Goal: Register for event/course

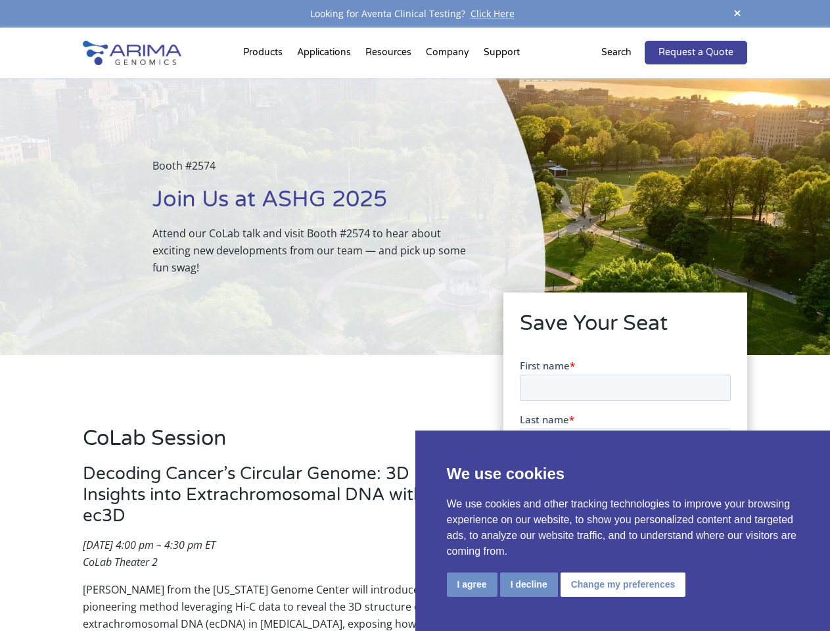
click at [415, 316] on div "Booth #2574 Join Us at ASHG 2025 Attend our CoLab talk and visit Booth #2574 to…" at bounding box center [273, 216] width 546 height 277
click at [472, 585] on button "I agree" at bounding box center [472, 585] width 51 height 24
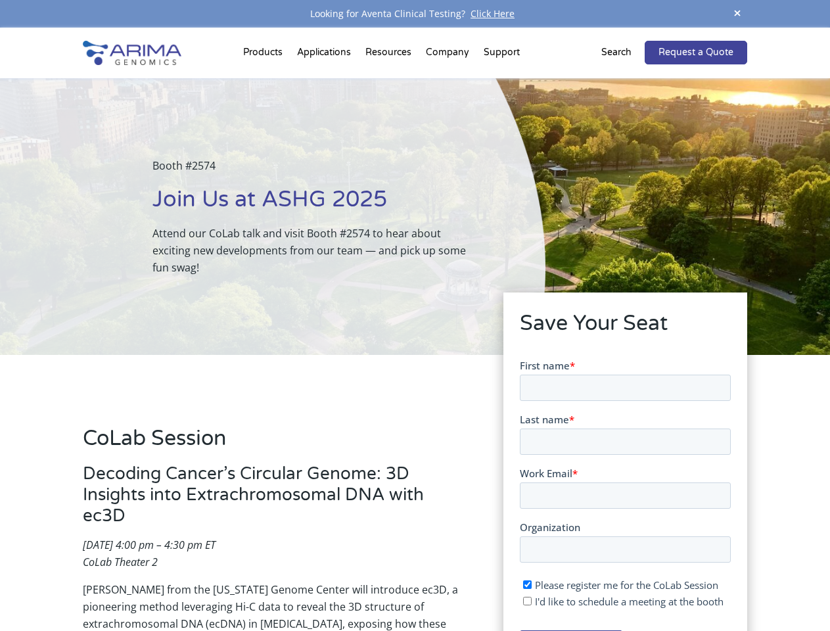
click at [528, 601] on input "I'd like to schedule a meeting at the booth" at bounding box center [527, 600] width 9 height 9
click at [621, 601] on span "I'd like to schedule a meeting at the booth" at bounding box center [629, 600] width 189 height 13
click at [531, 601] on input "I'd like to schedule a meeting at the booth" at bounding box center [527, 600] width 9 height 9
checkbox input "false"
click at [738, 14] on span at bounding box center [738, 14] width 20 height 18
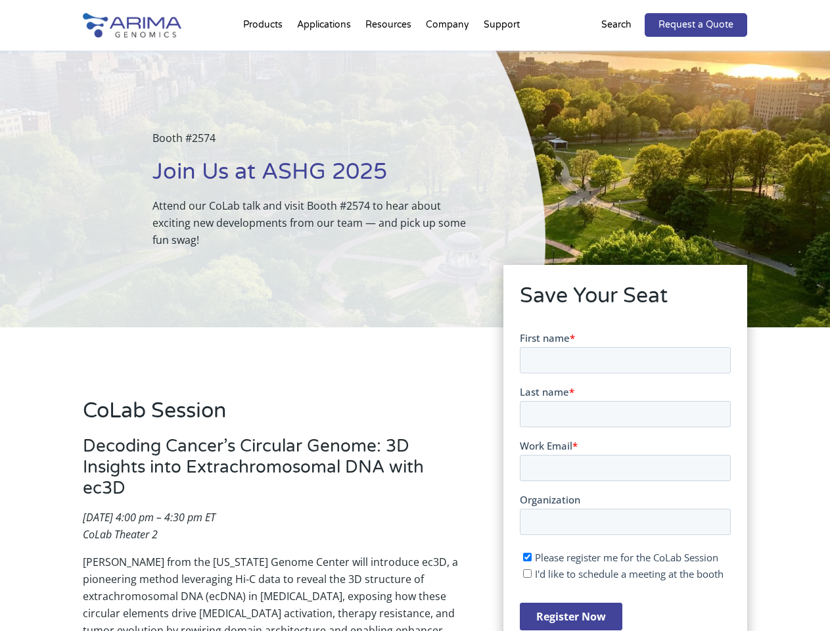
click at [265, 55] on div "Booth #2574 Join Us at ASHG 2025 Attend our CoLab talk and visit Booth #2574 to…" at bounding box center [273, 189] width 546 height 277
click at [390, 55] on div "Booth #2574 Join Us at ASHG 2025 Attend our CoLab talk and visit Booth #2574 to…" at bounding box center [273, 189] width 546 height 277
click at [448, 55] on div "Booth #2574 Join Us at ASHG 2025 Attend our CoLab talk and visit Booth #2574 to…" at bounding box center [273, 189] width 546 height 277
click at [502, 55] on div "Booth #2574 Join Us at ASHG 2025 Attend our CoLab talk and visit Booth #2574 to…" at bounding box center [273, 189] width 546 height 277
